Goal: Find specific page/section: Find specific page/section

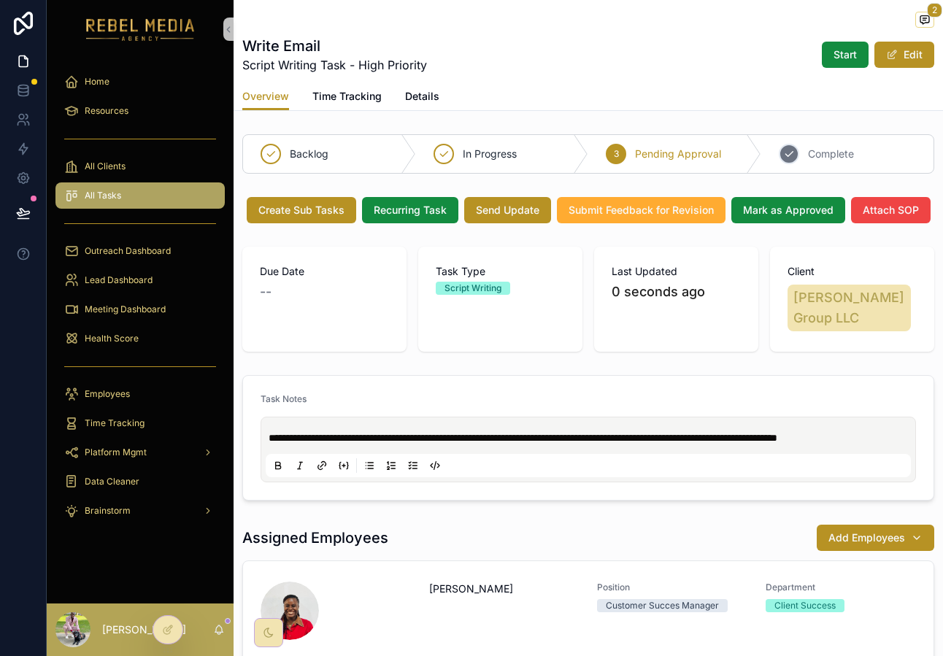
click at [802, 156] on div "4 Complete" at bounding box center [847, 154] width 173 height 38
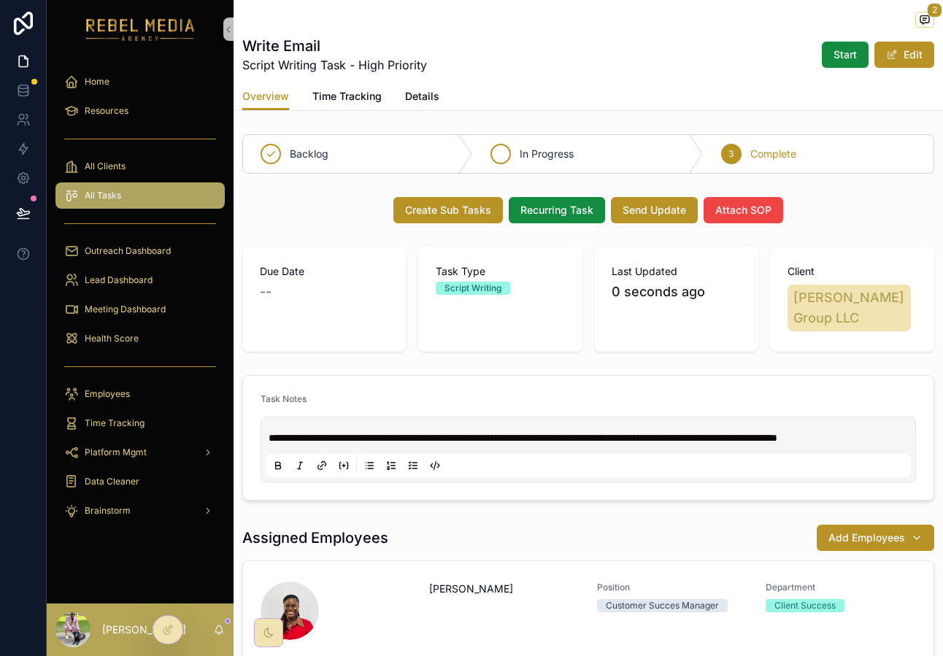
click at [648, 153] on div "In Progress" at bounding box center [588, 154] width 230 height 38
click at [757, 171] on div "3 Complete" at bounding box center [819, 154] width 230 height 38
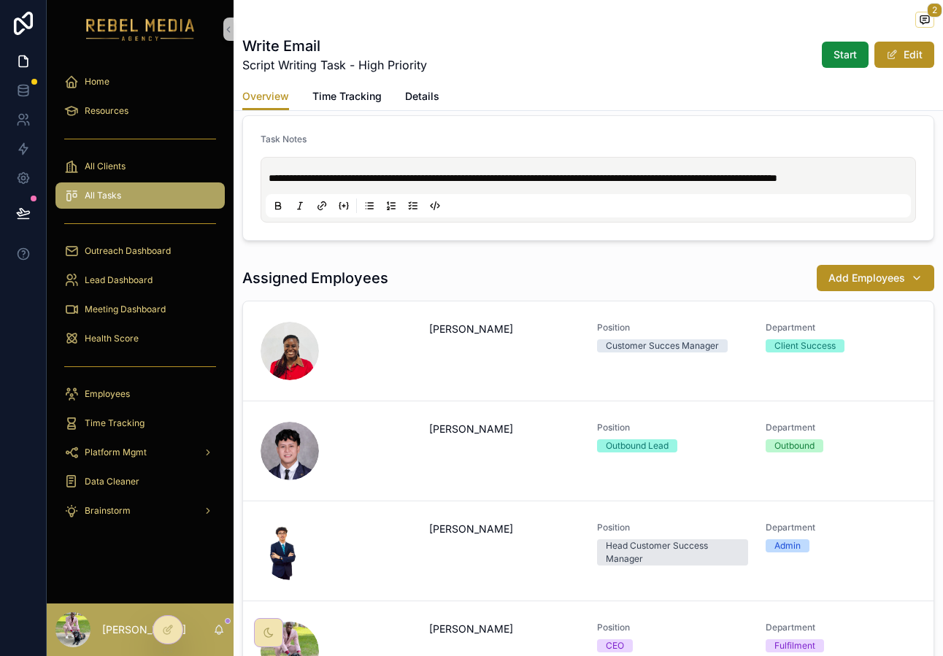
scroll to position [513, 0]
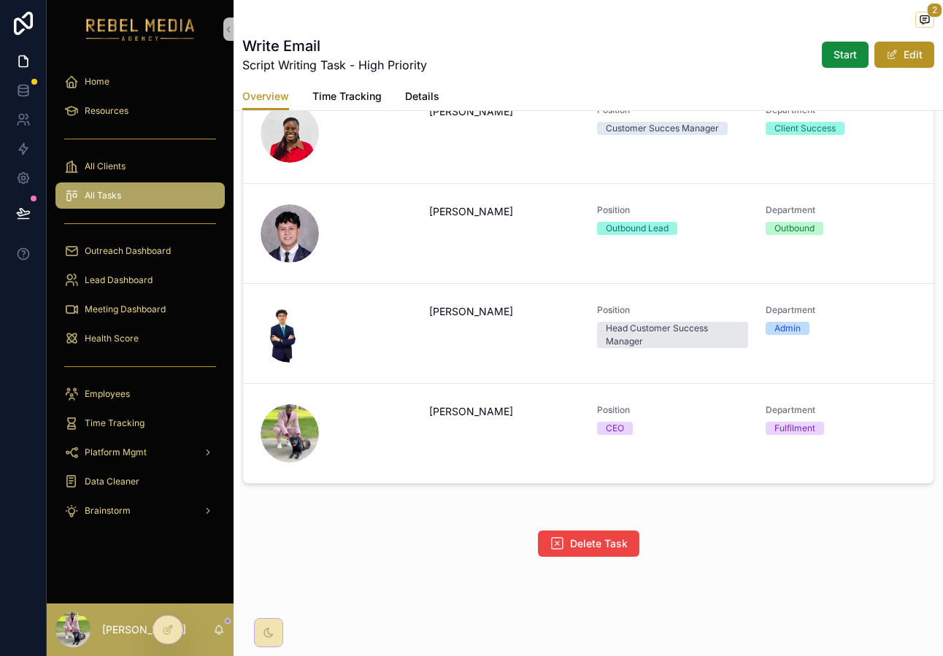
click at [179, 197] on div "All Tasks" at bounding box center [140, 195] width 152 height 23
